Goal: Task Accomplishment & Management: Use online tool/utility

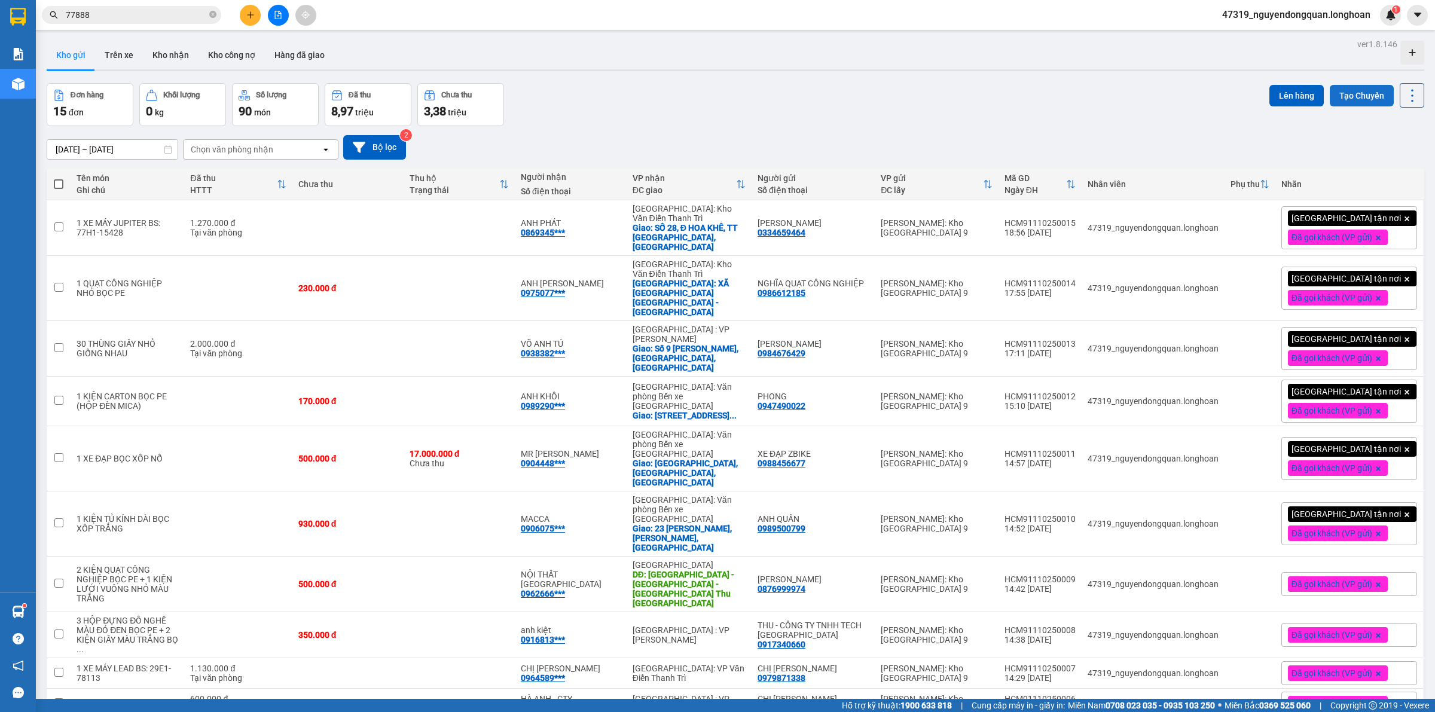
click at [1332, 93] on button "Tạo Chuyến" at bounding box center [1362, 96] width 64 height 22
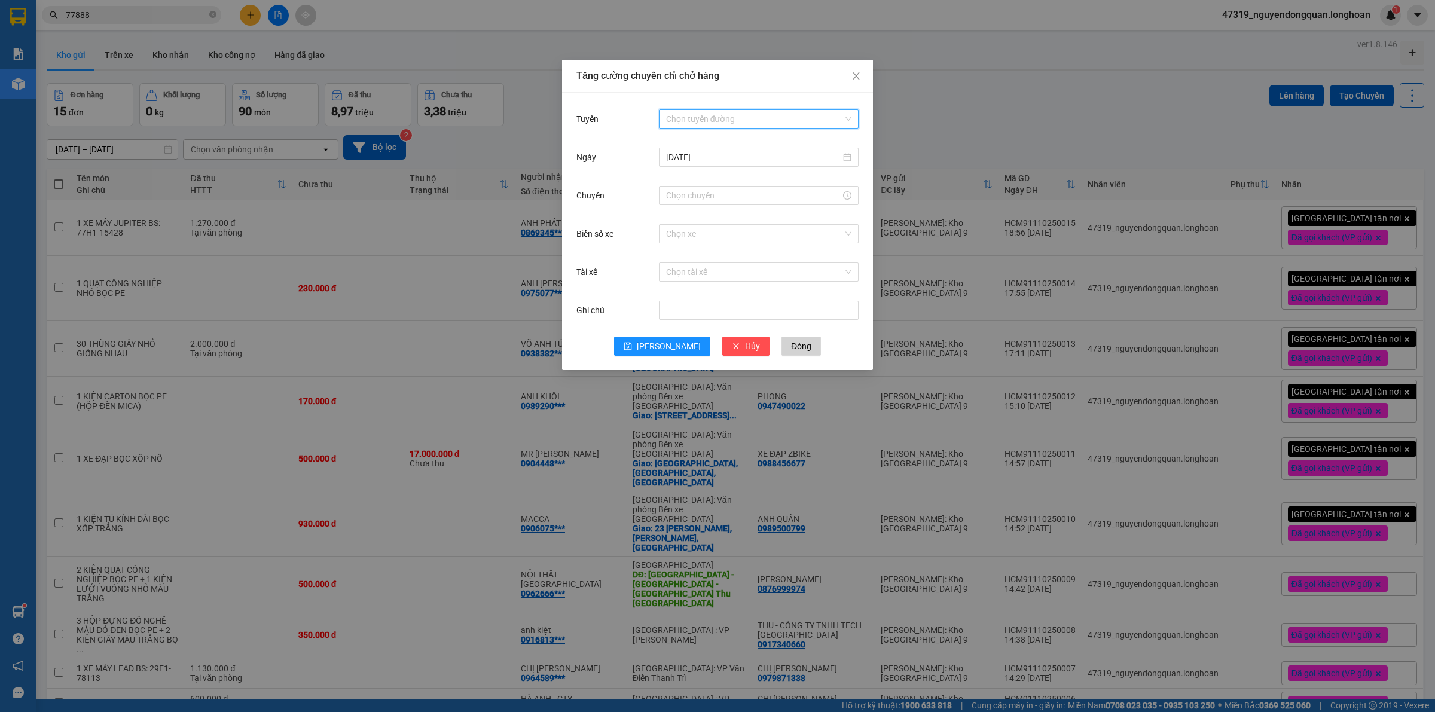
click at [710, 124] on input "Tuyến" at bounding box center [754, 119] width 177 height 18
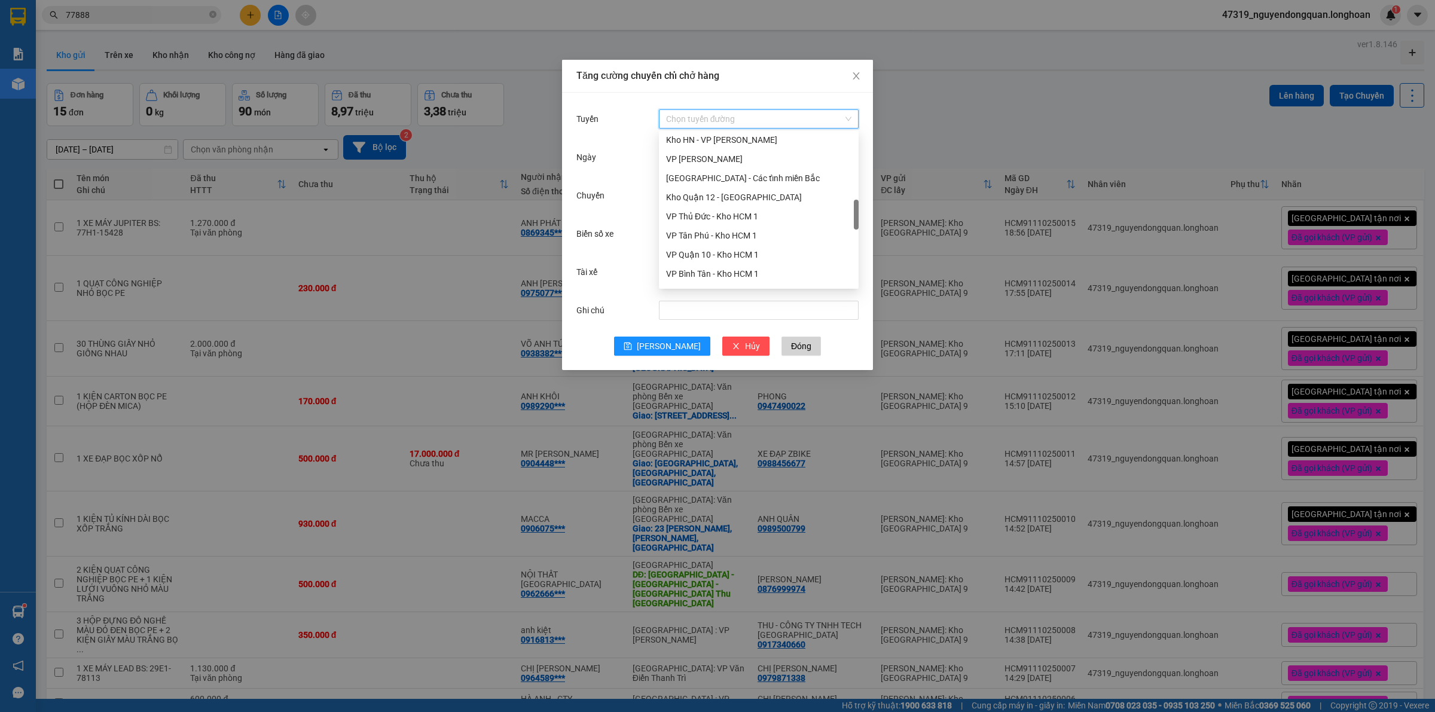
click at [718, 217] on div "VP Thủ Đức - Kho HCM 1" at bounding box center [758, 216] width 185 height 13
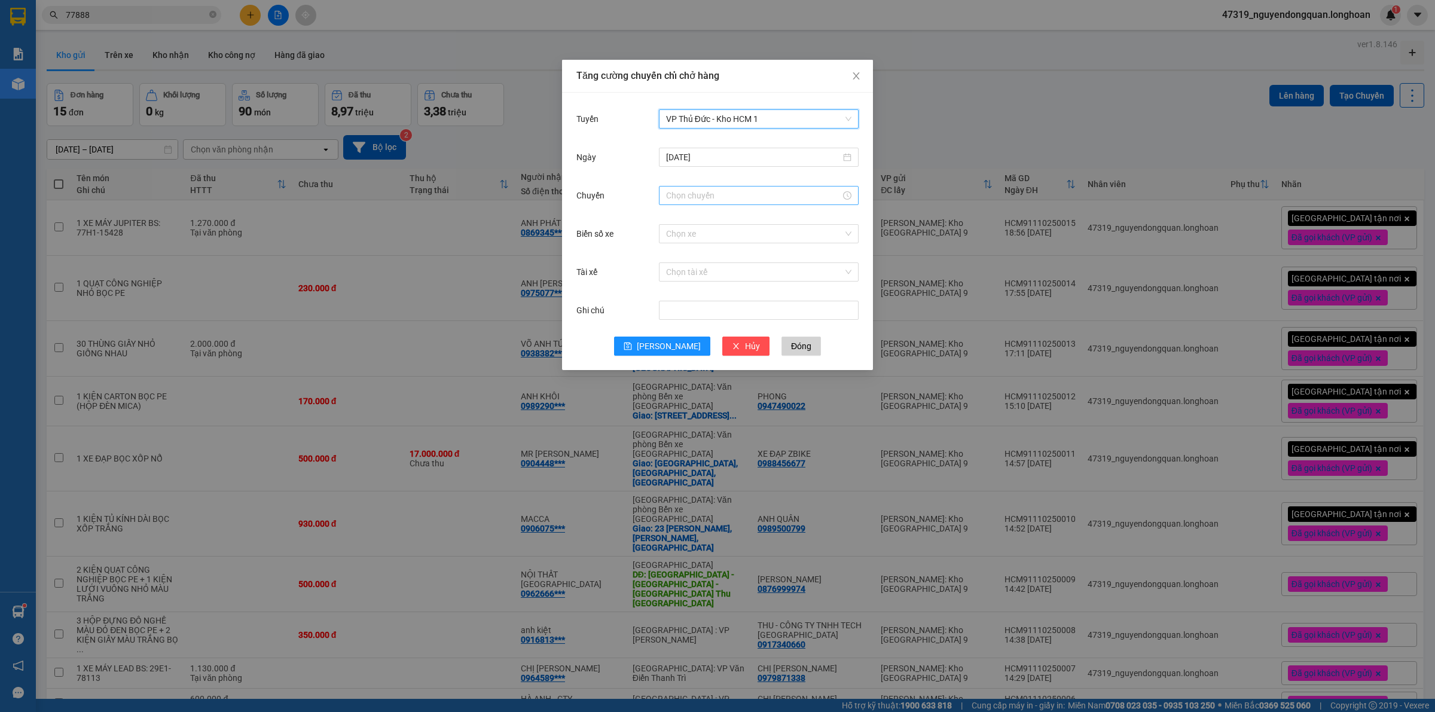
click at [728, 195] on input "Chuyến" at bounding box center [753, 195] width 175 height 13
click at [672, 287] on div "19" at bounding box center [675, 287] width 33 height 17
click at [706, 305] on div "50" at bounding box center [709, 308] width 33 height 17
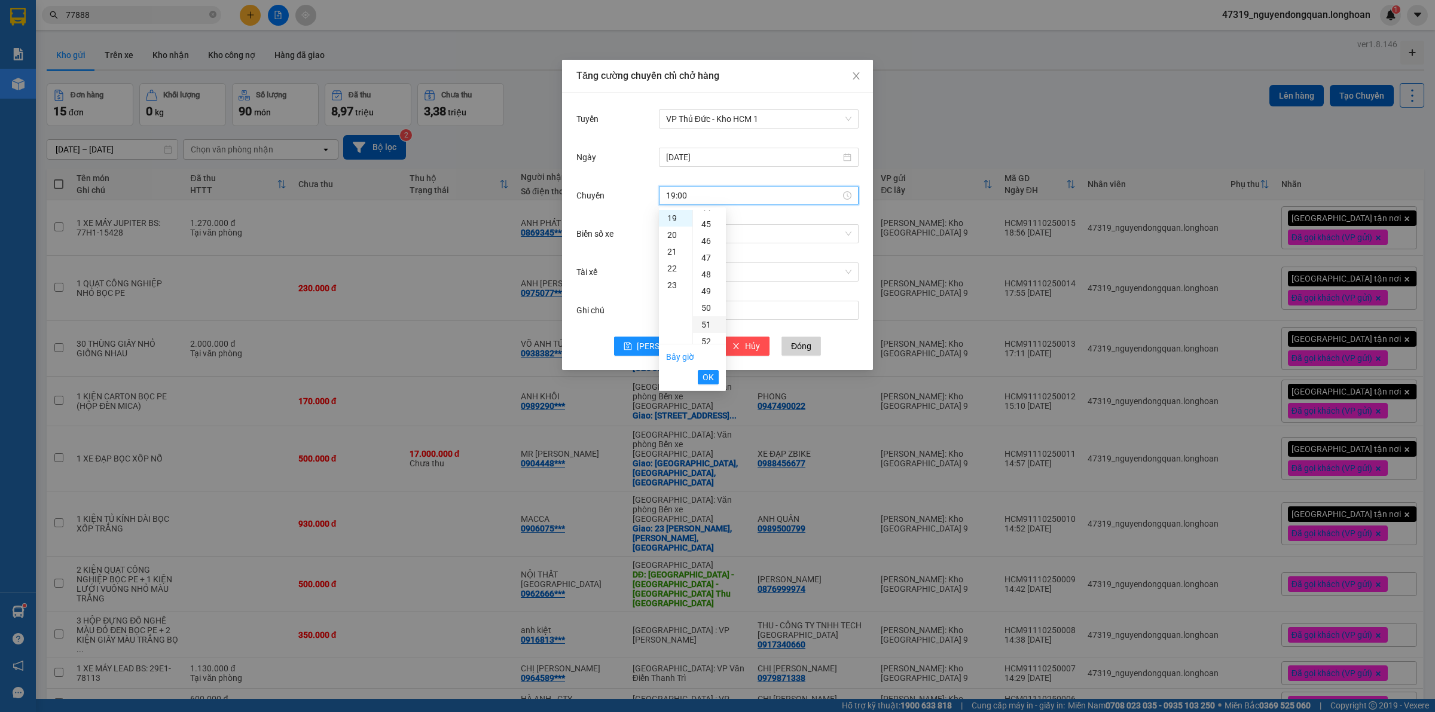
type input "19:50"
click at [712, 376] on span "OK" at bounding box center [708, 377] width 11 height 13
click at [767, 237] on input "Biển số xe" at bounding box center [754, 234] width 177 height 18
type input "136"
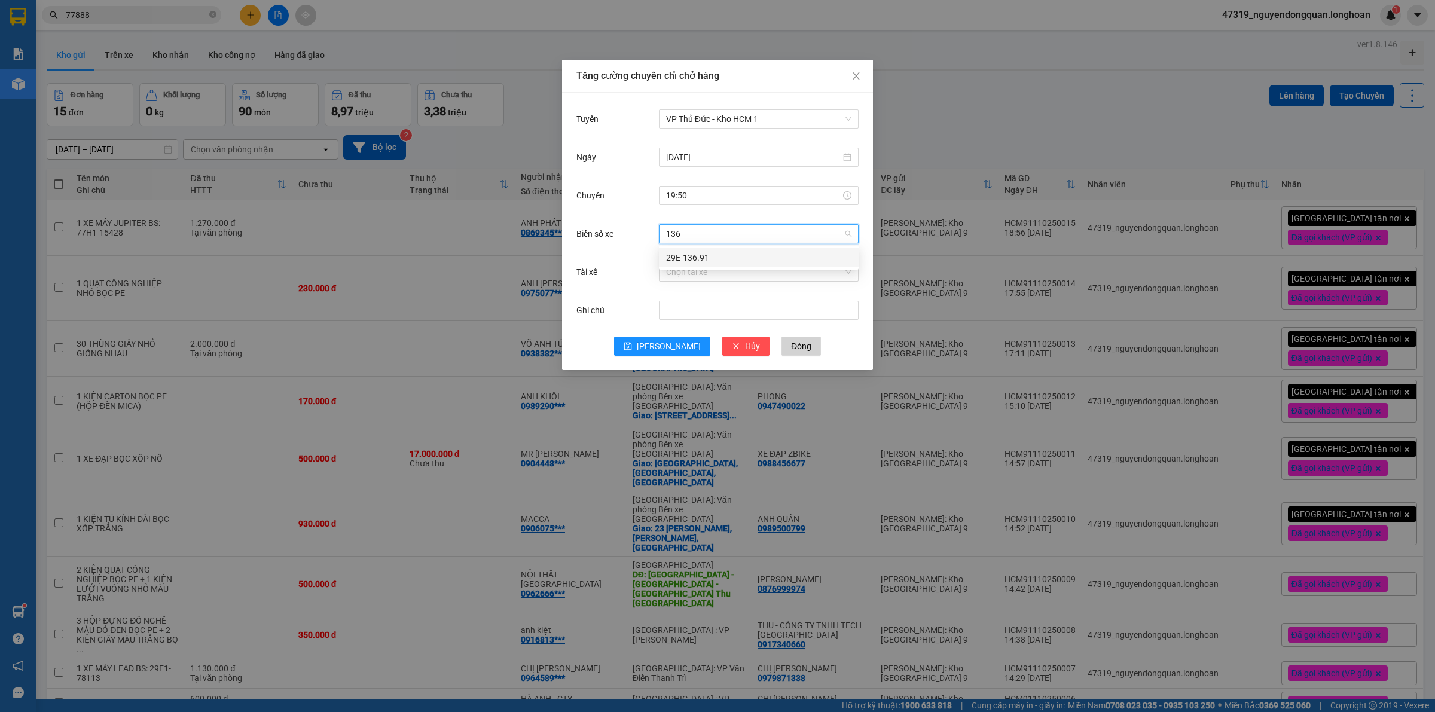
click at [761, 260] on div "29E-136.91" at bounding box center [758, 257] width 185 height 13
click at [739, 277] on input "Tài xế" at bounding box center [754, 272] width 177 height 18
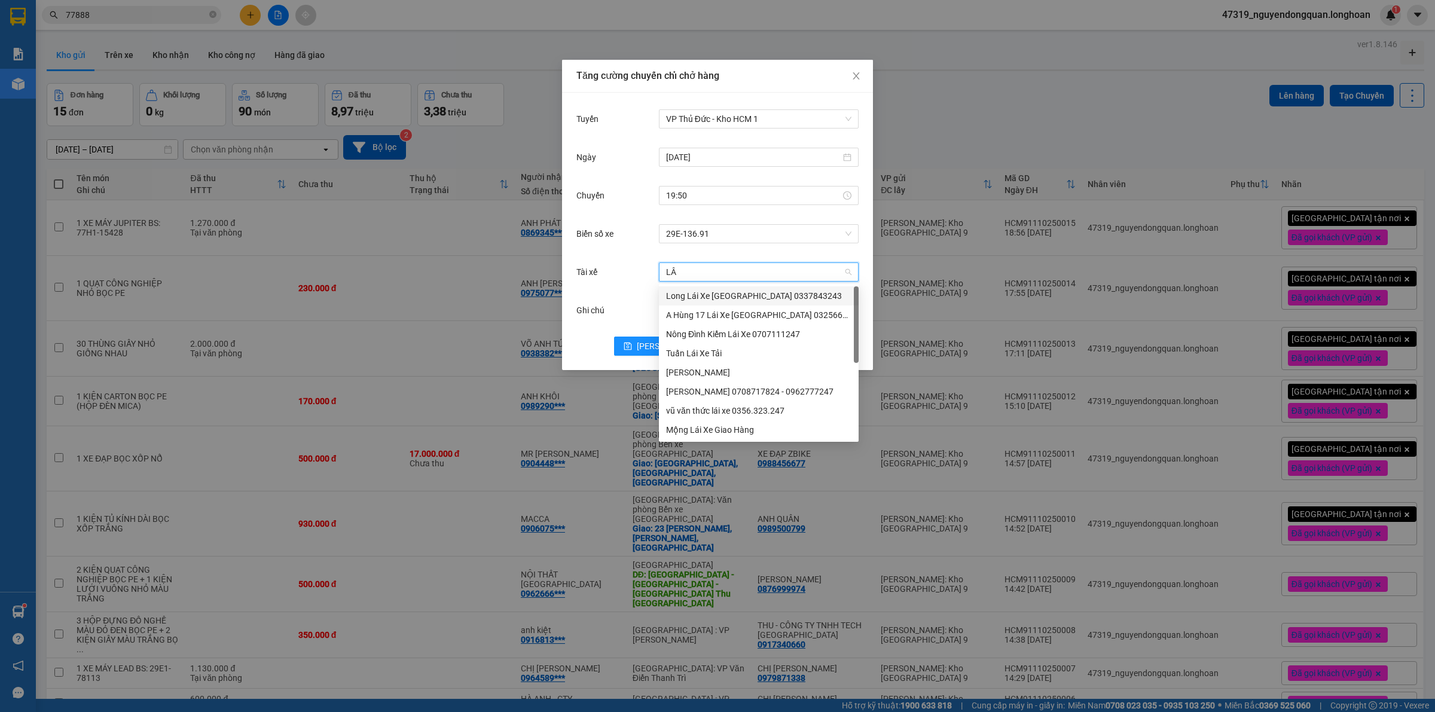
type input "LÂN"
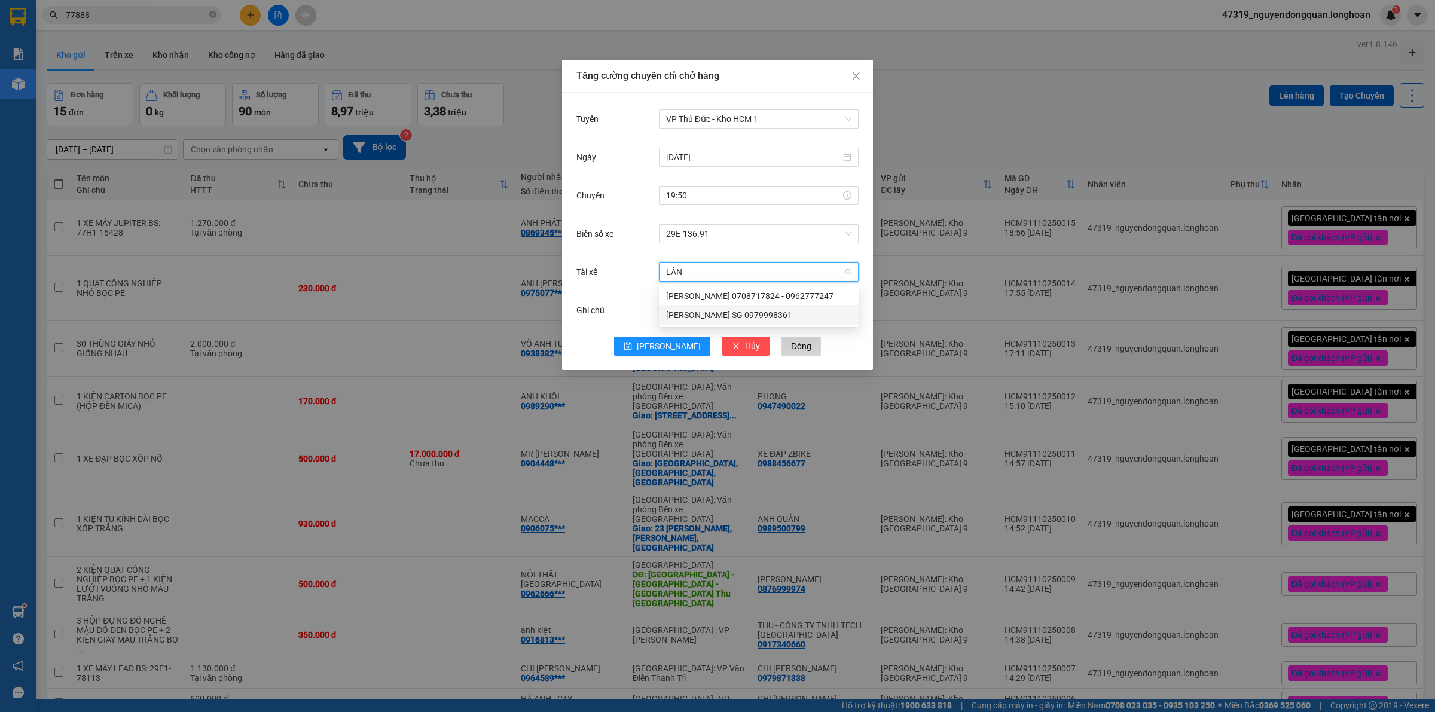
click at [751, 322] on div "[PERSON_NAME] SG 0979998361" at bounding box center [759, 315] width 200 height 19
click at [669, 350] on span "[PERSON_NAME]" at bounding box center [669, 346] width 64 height 13
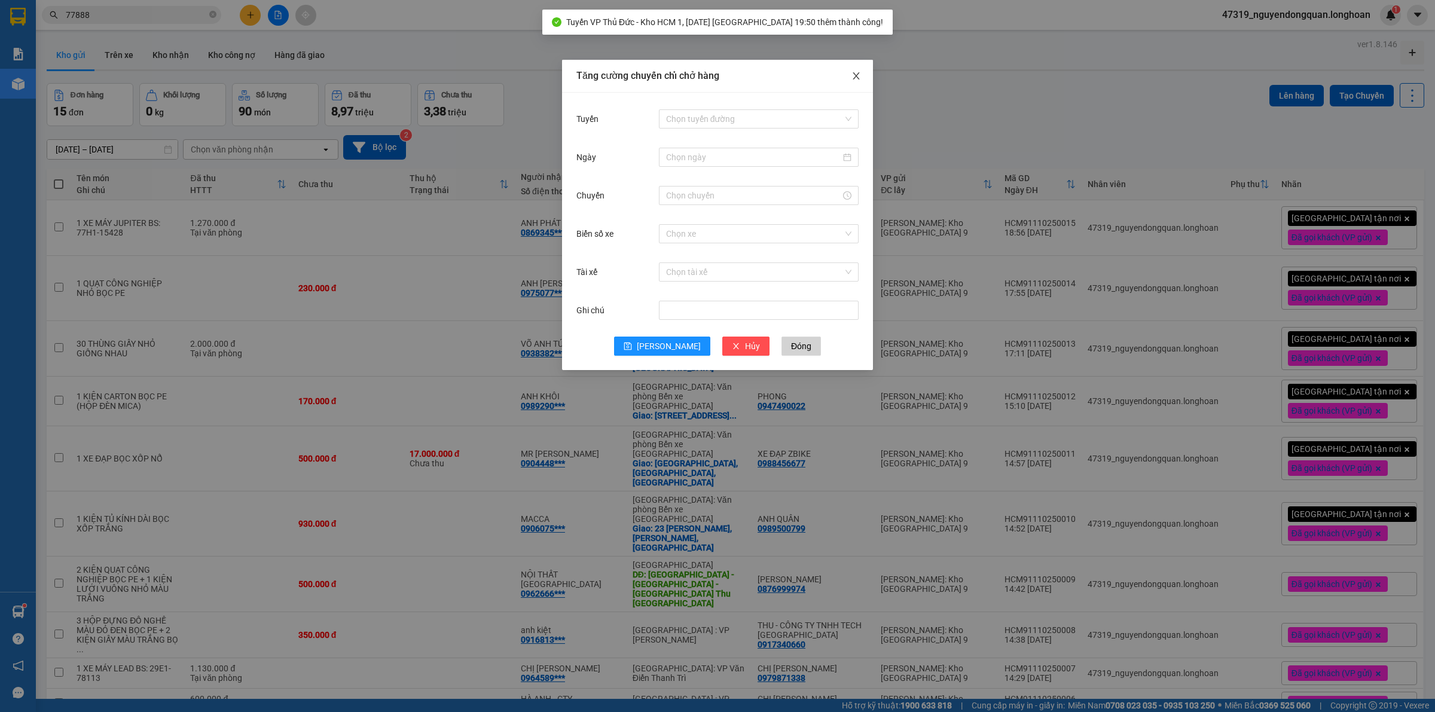
click at [849, 70] on span "Close" at bounding box center [856, 76] width 33 height 33
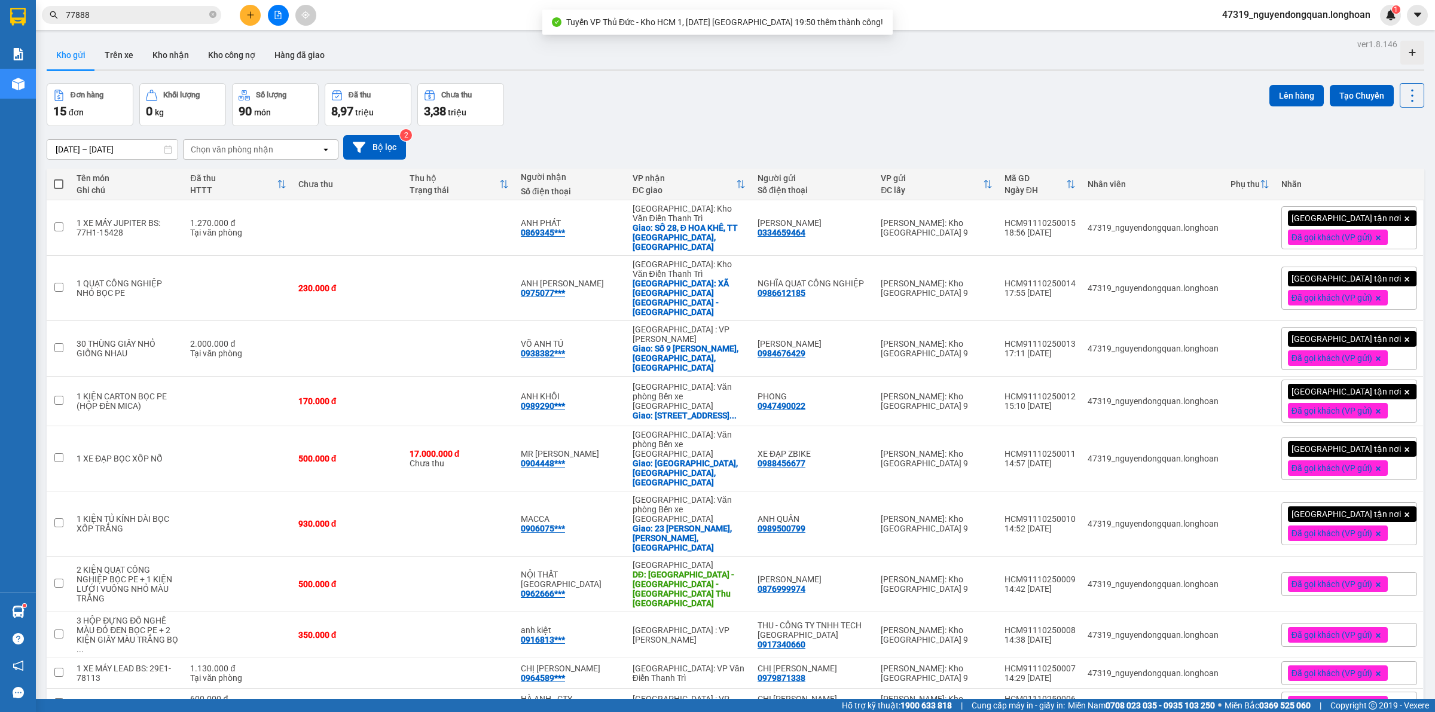
click at [57, 179] on span at bounding box center [59, 184] width 10 height 10
click at [59, 178] on input "checkbox" at bounding box center [59, 178] width 0 height 0
checkbox input "true"
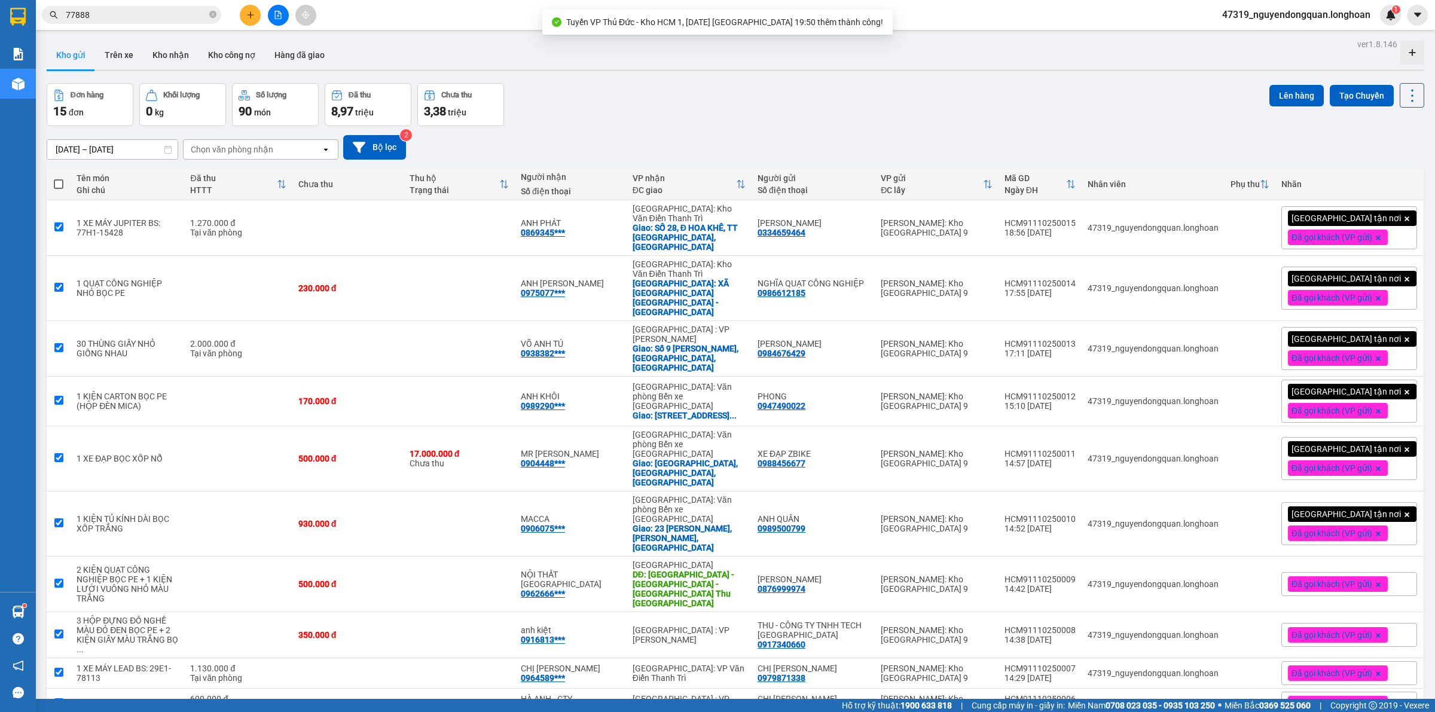
checkbox input "true"
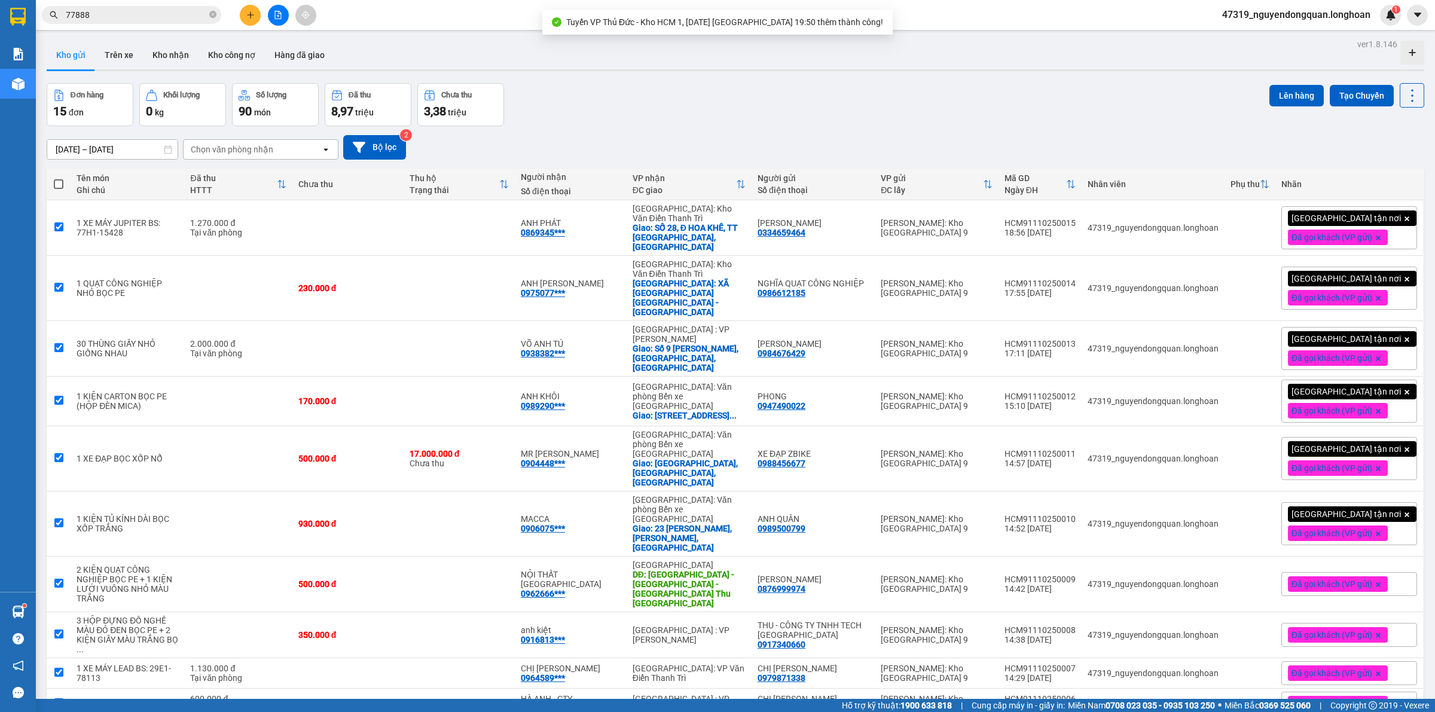
checkbox input "true"
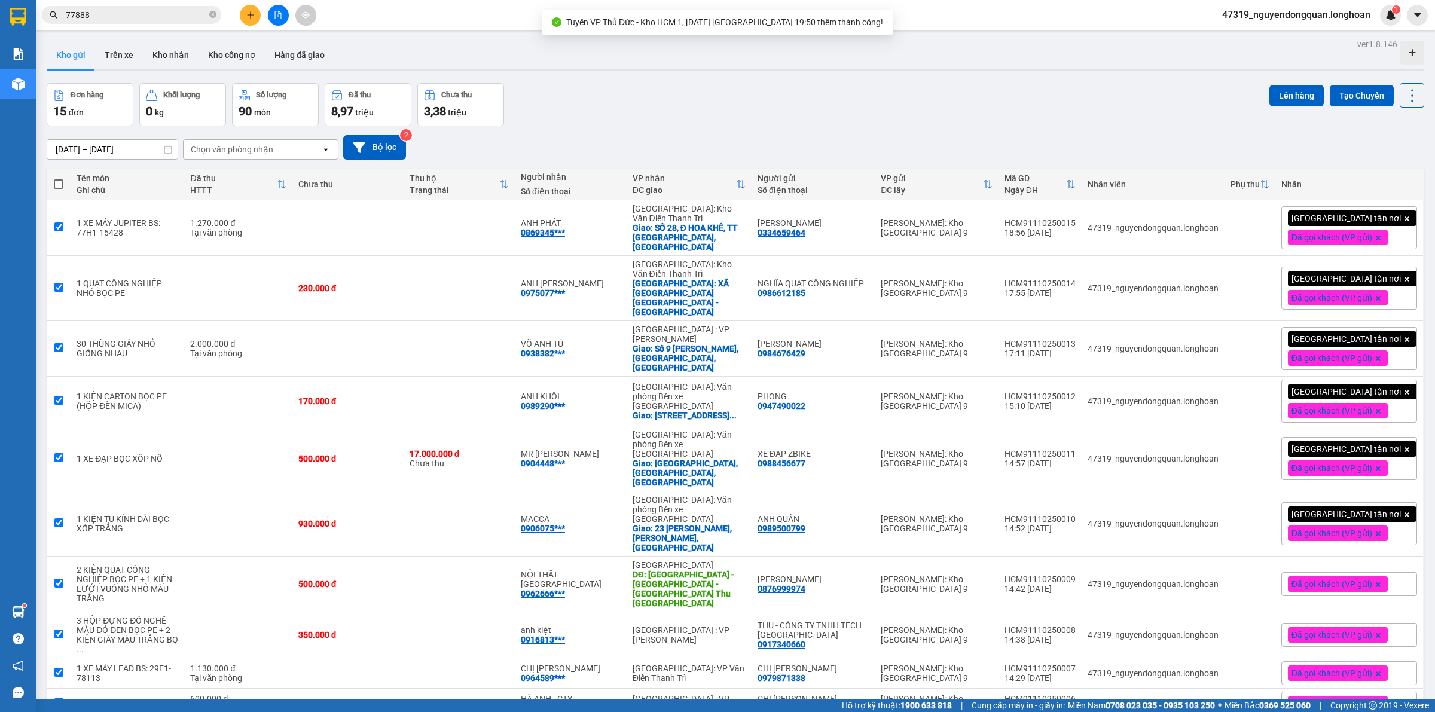
checkbox input "true"
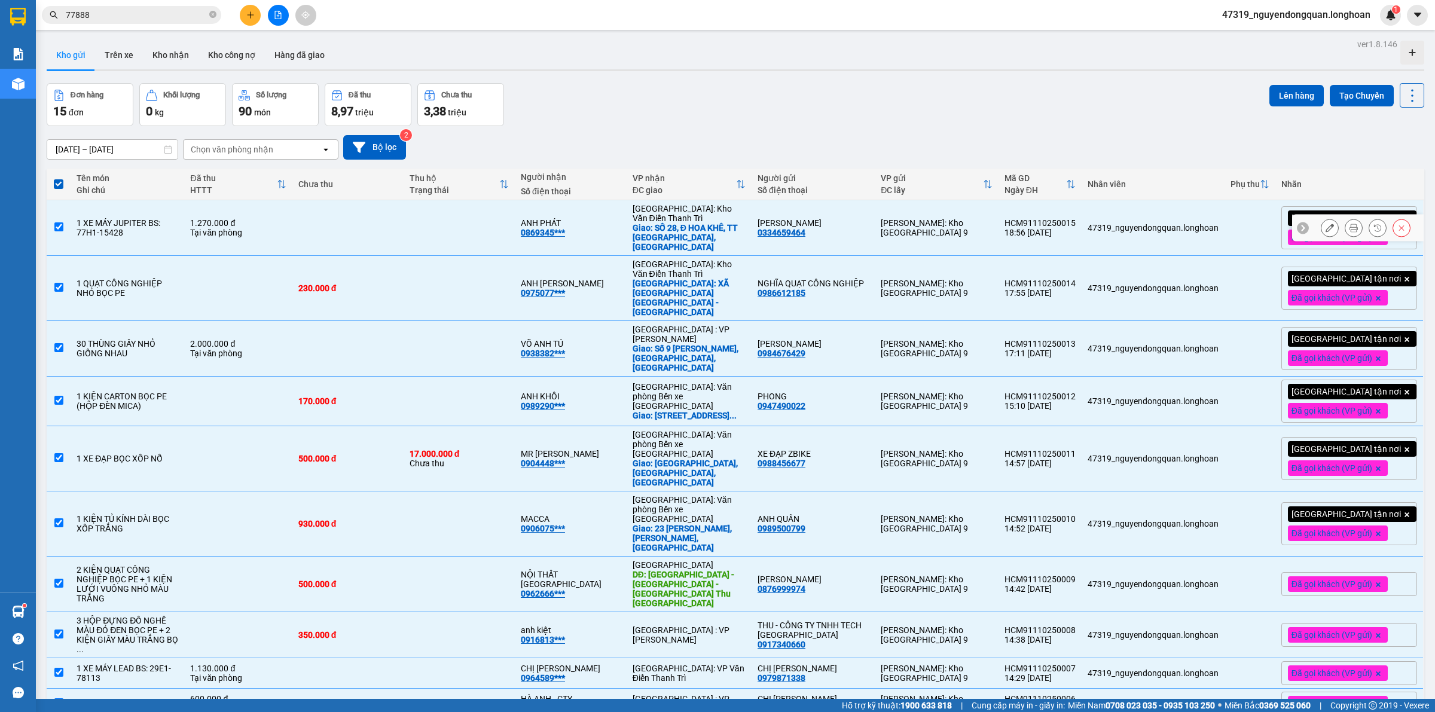
click at [61, 225] on input "checkbox" at bounding box center [58, 226] width 9 height 9
checkbox input "false"
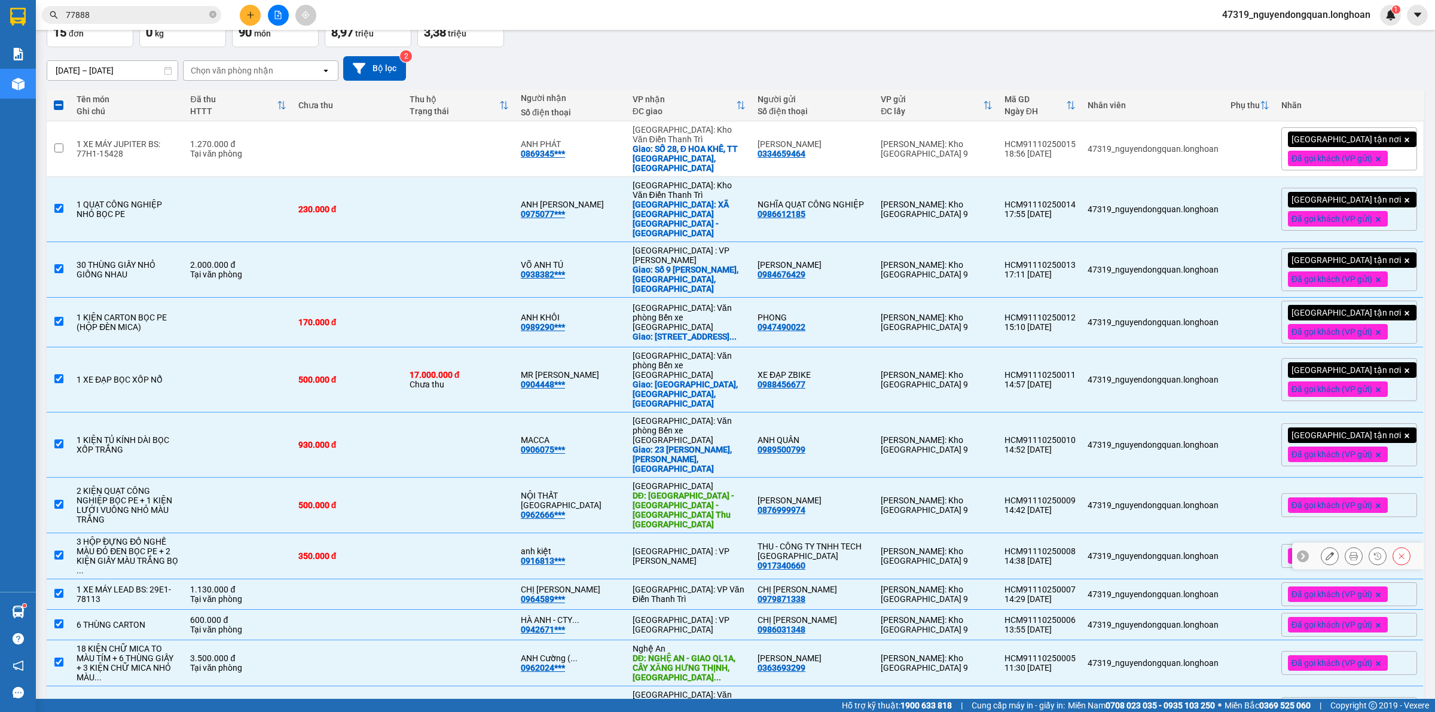
scroll to position [0, 0]
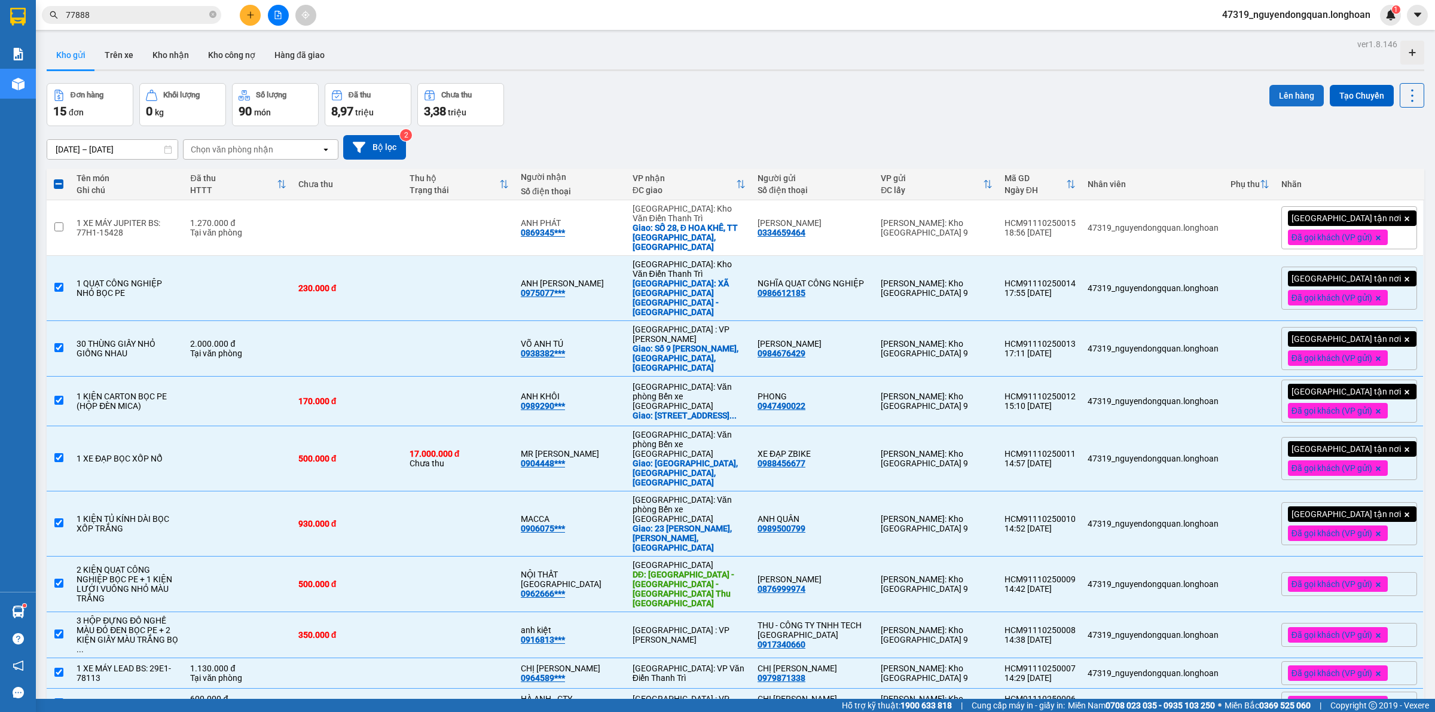
click at [1284, 97] on button "Lên hàng" at bounding box center [1297, 96] width 54 height 22
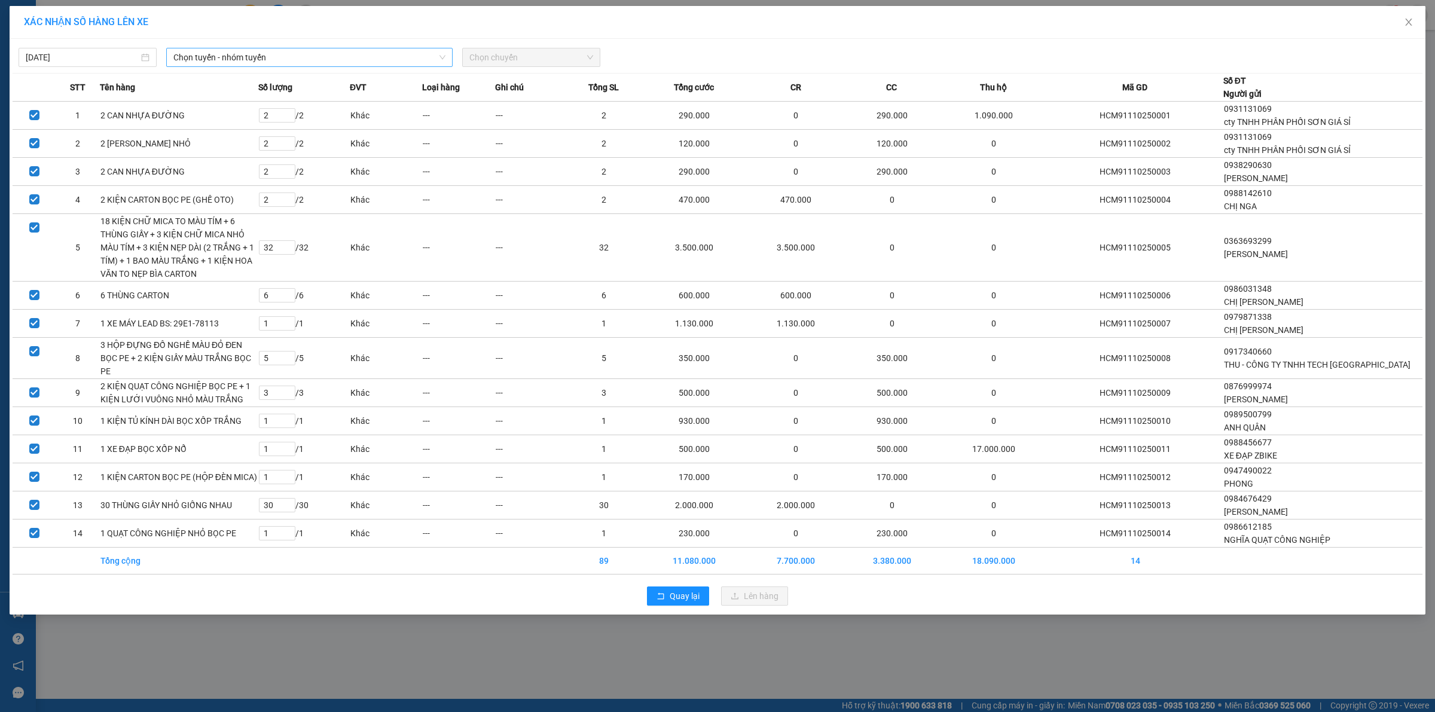
click at [344, 60] on span "Chọn tuyến - nhóm tuyến" at bounding box center [309, 57] width 272 height 18
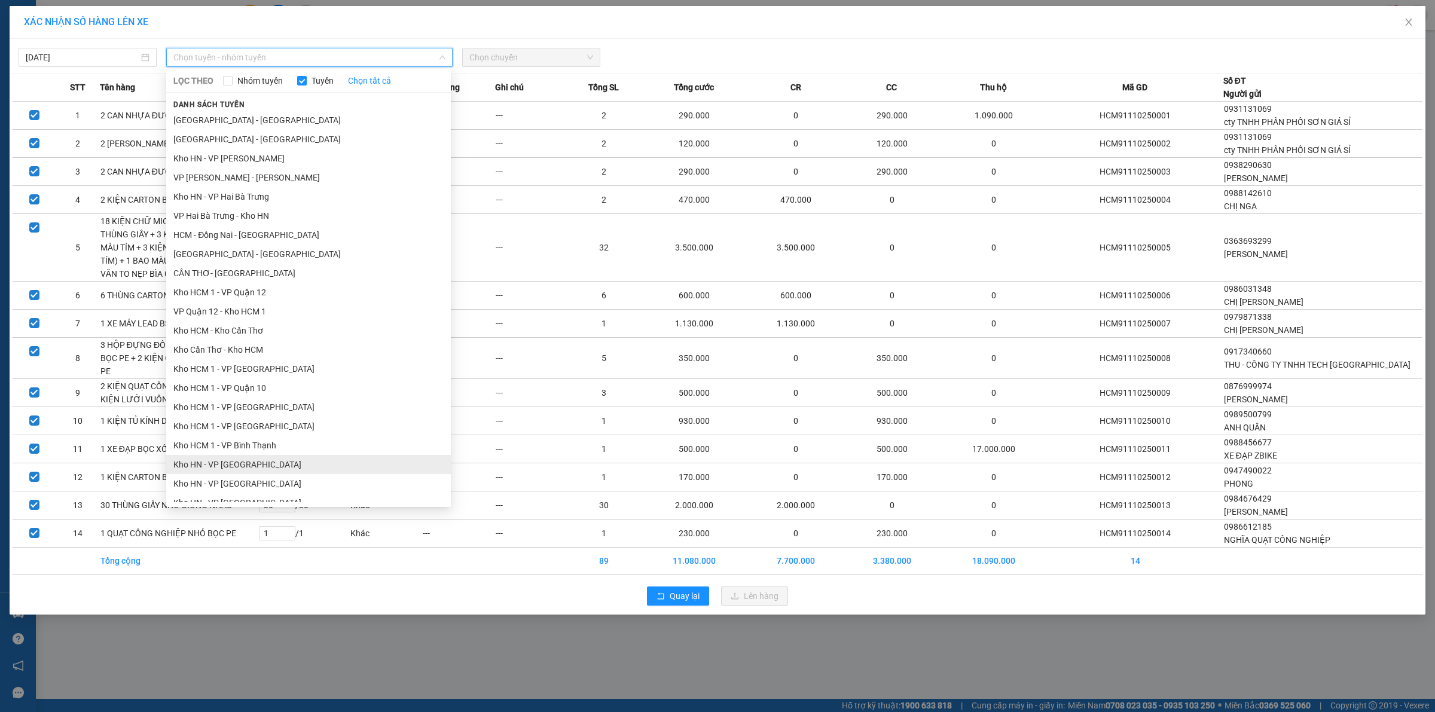
scroll to position [249, 0]
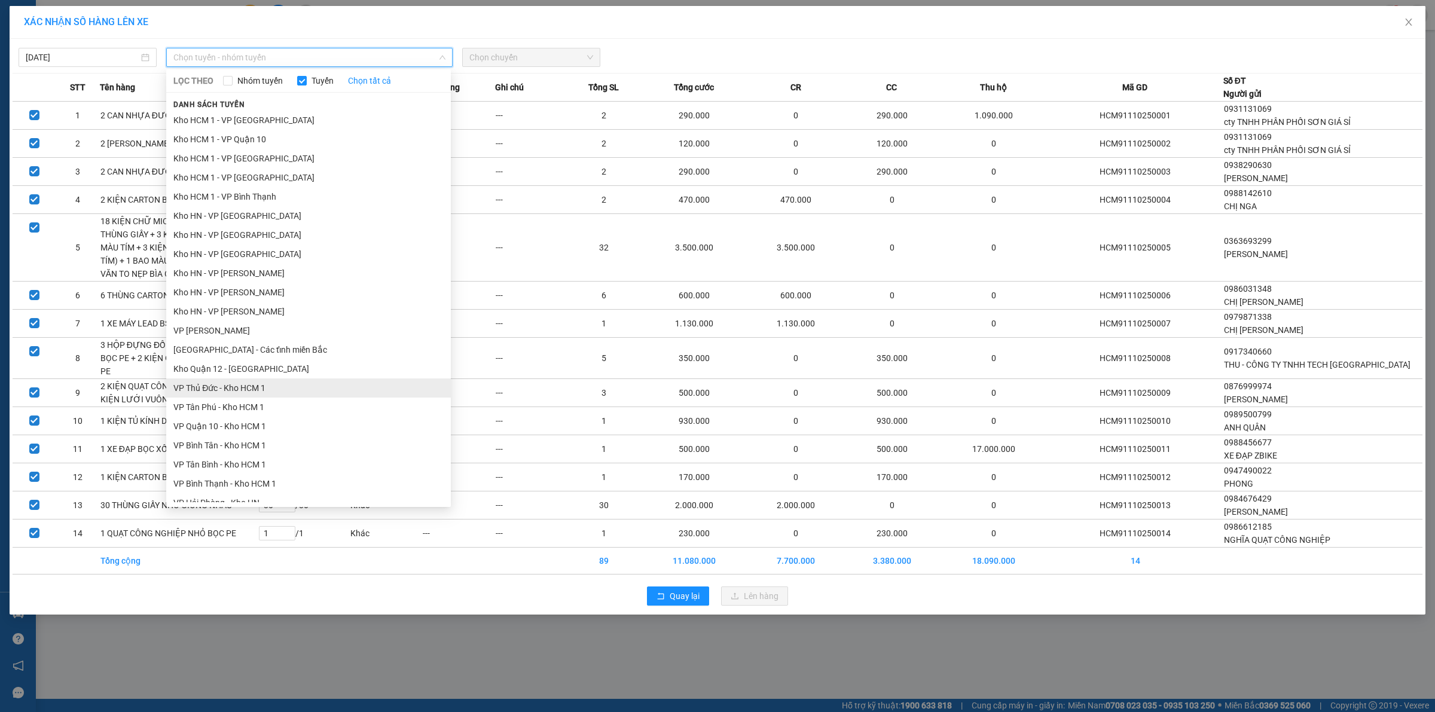
click at [247, 392] on li "VP Thủ Đức - Kho HCM 1" at bounding box center [308, 388] width 285 height 19
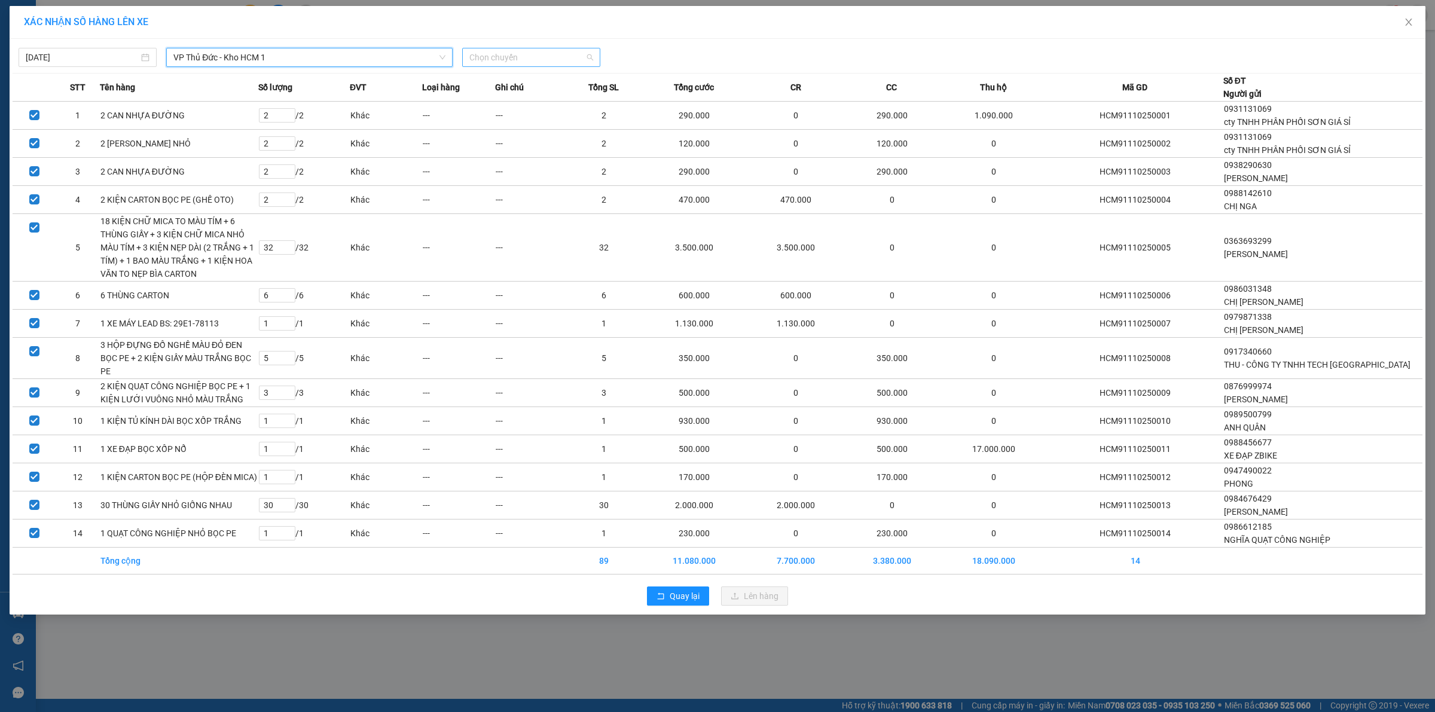
click at [537, 62] on span "Chọn chuyến" at bounding box center [531, 57] width 124 height 18
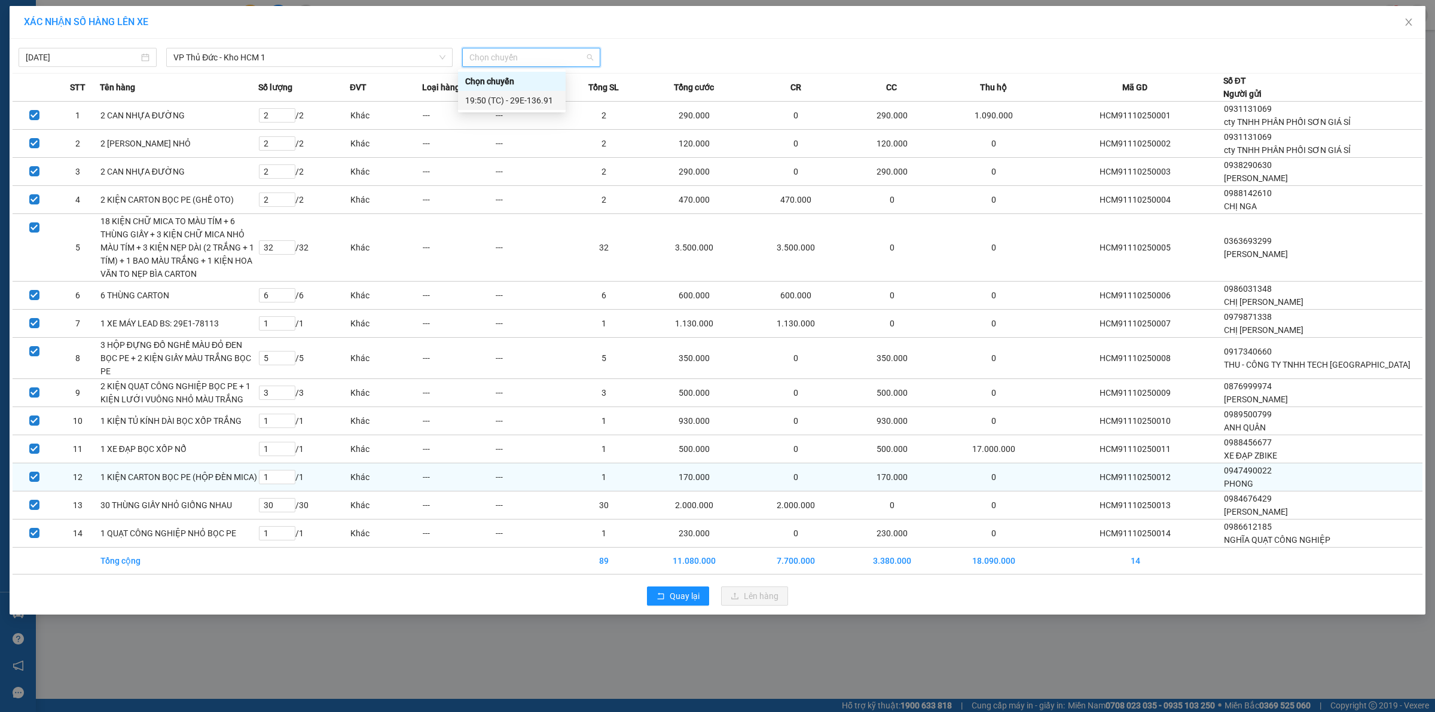
scroll to position [11, 0]
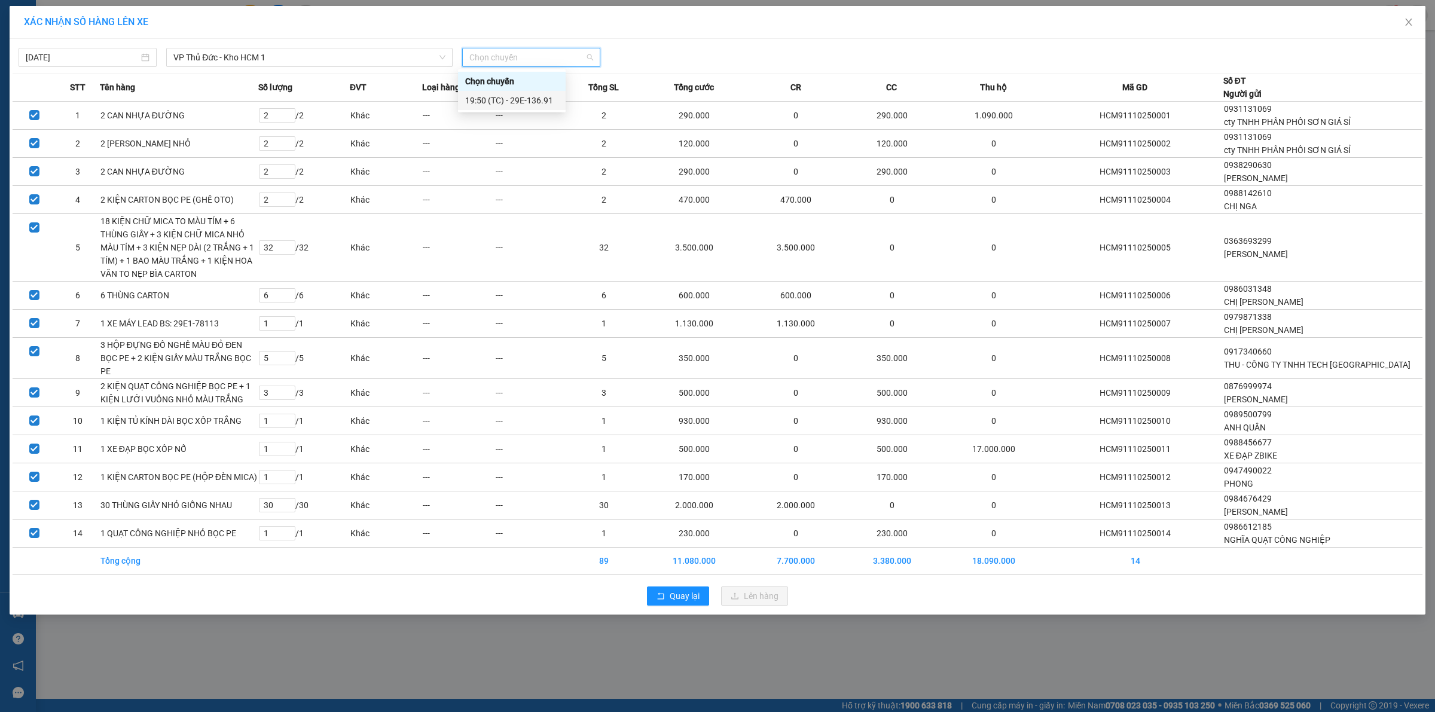
click at [536, 99] on div "19:50 (TC) - 29E-136.91" at bounding box center [511, 100] width 93 height 13
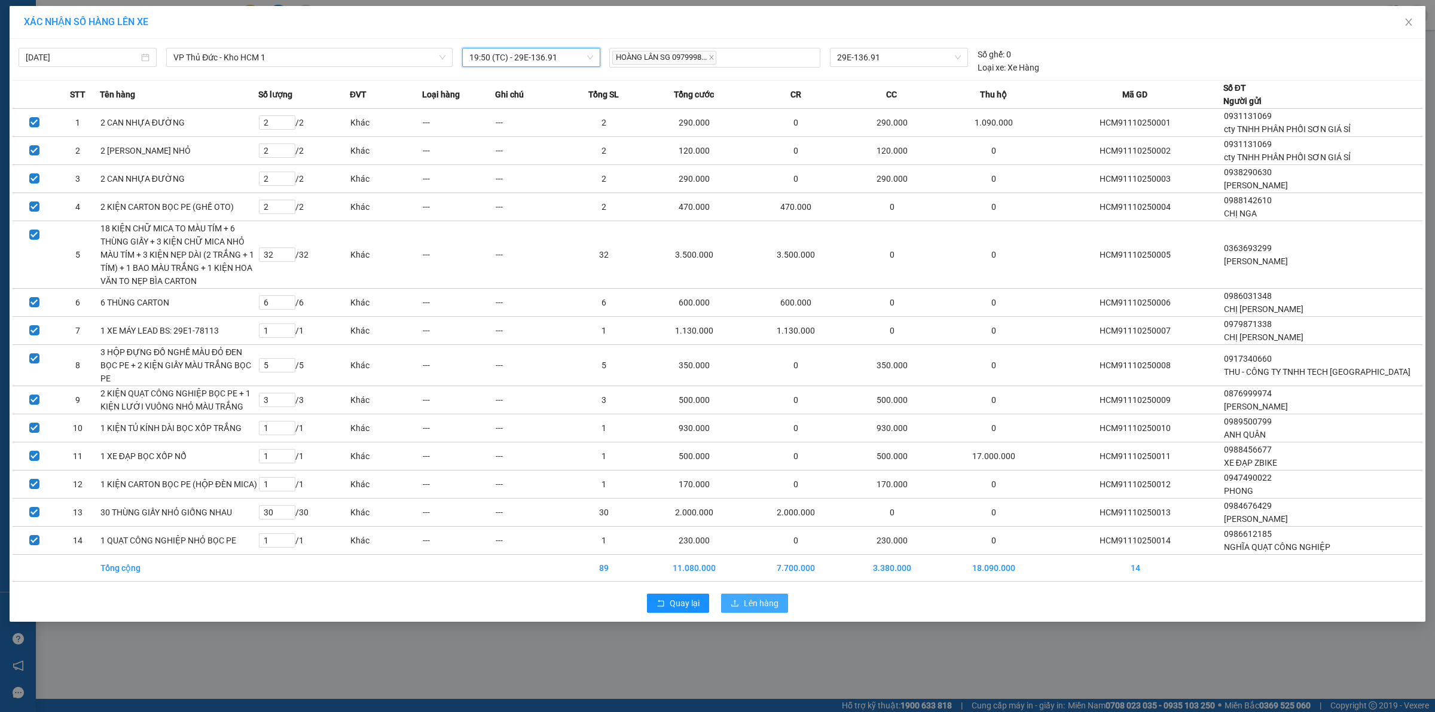
scroll to position [18, 0]
click at [767, 610] on span "Lên hàng" at bounding box center [761, 603] width 35 height 13
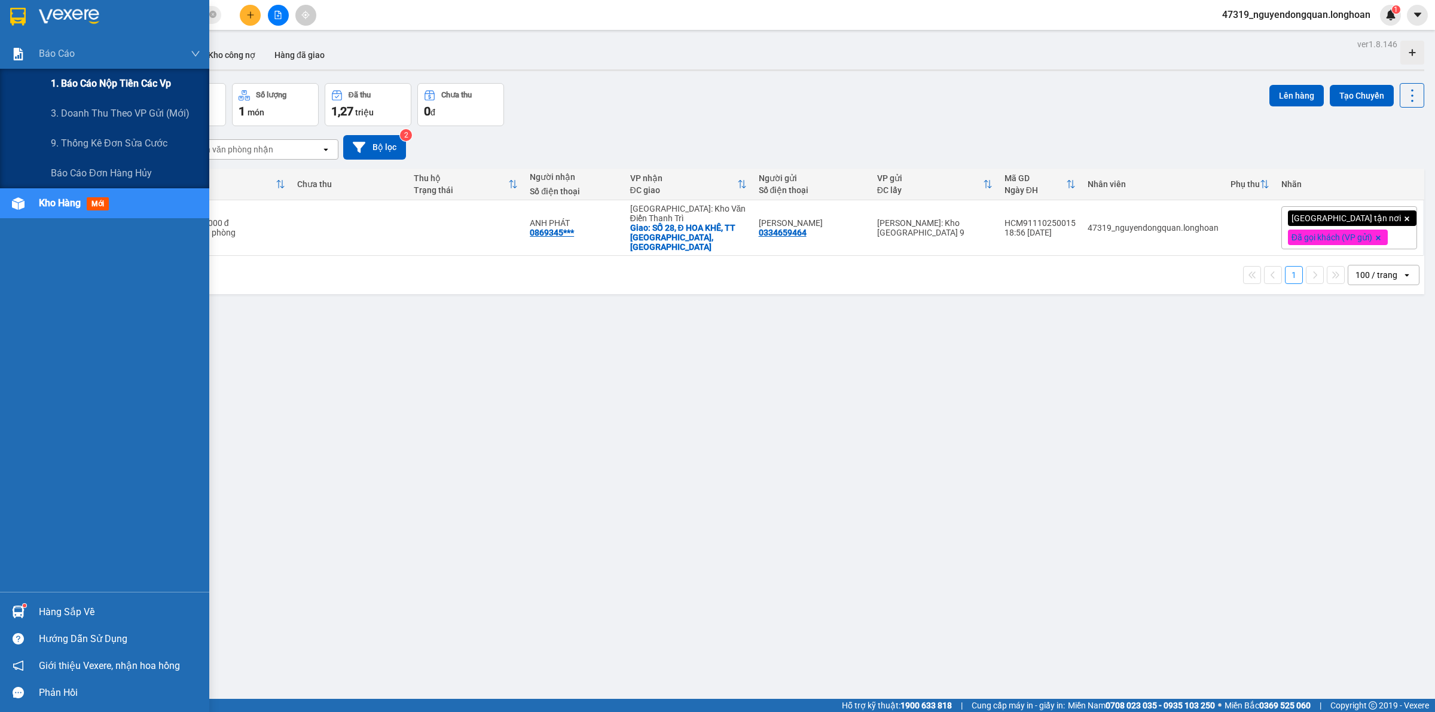
click at [103, 93] on div "1. Báo cáo nộp tiền các vp" at bounding box center [125, 84] width 149 height 30
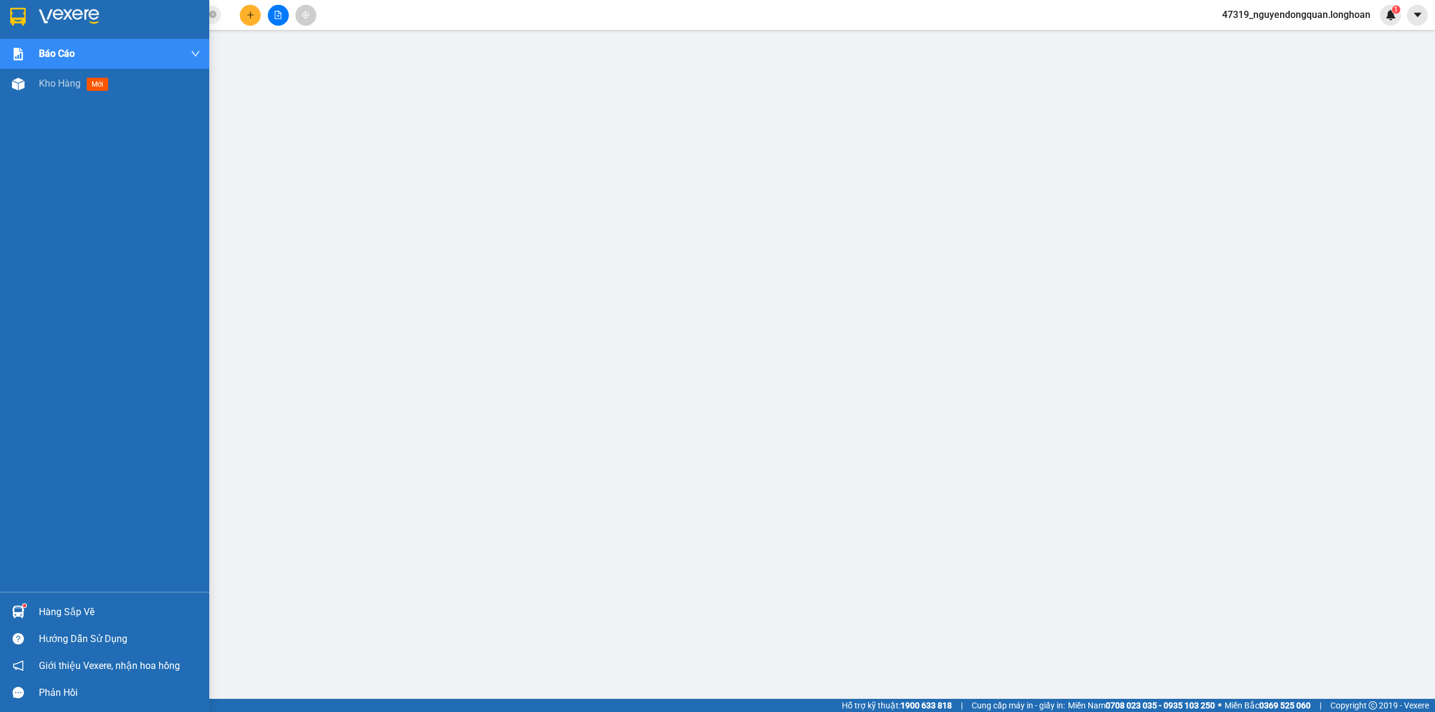
click at [8, 16] on div at bounding box center [18, 16] width 21 height 21
